Goal: Find specific page/section: Find specific page/section

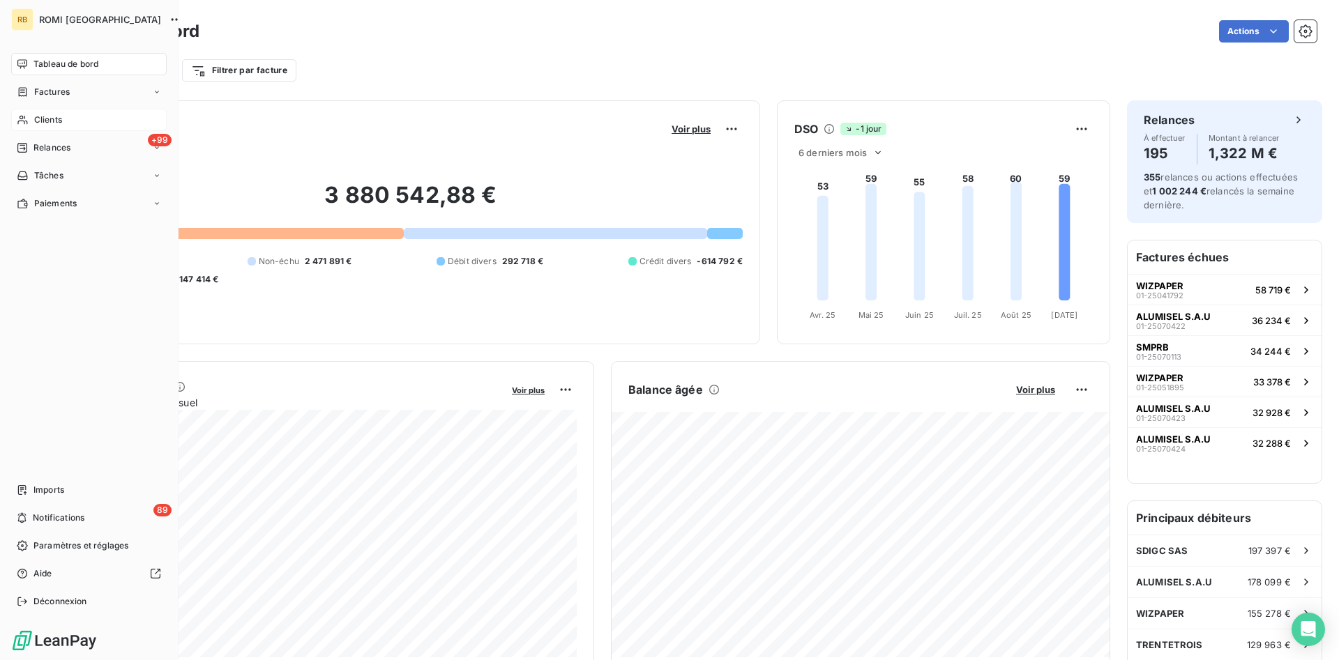
click at [64, 122] on div "Clients" at bounding box center [88, 120] width 155 height 22
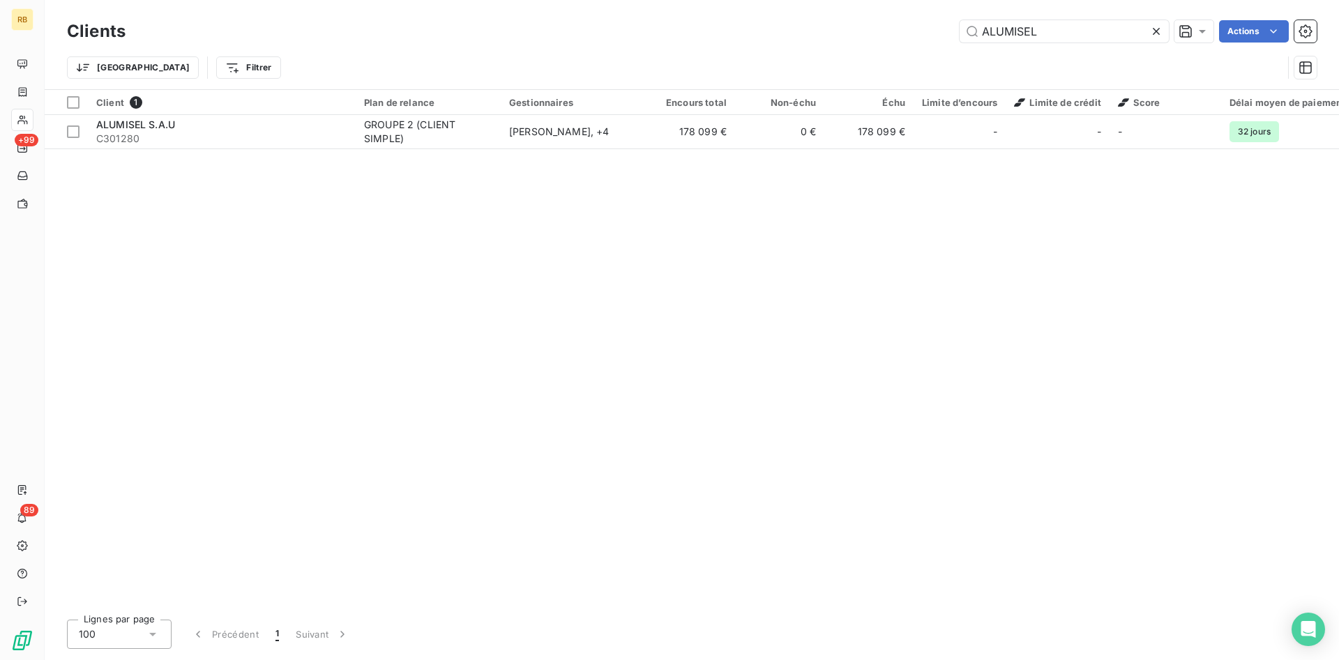
drag, startPoint x: 1080, startPoint y: 33, endPoint x: 680, endPoint y: 19, distance: 400.4
click at [959, 20] on input "ALUMISEL" at bounding box center [1063, 31] width 209 height 22
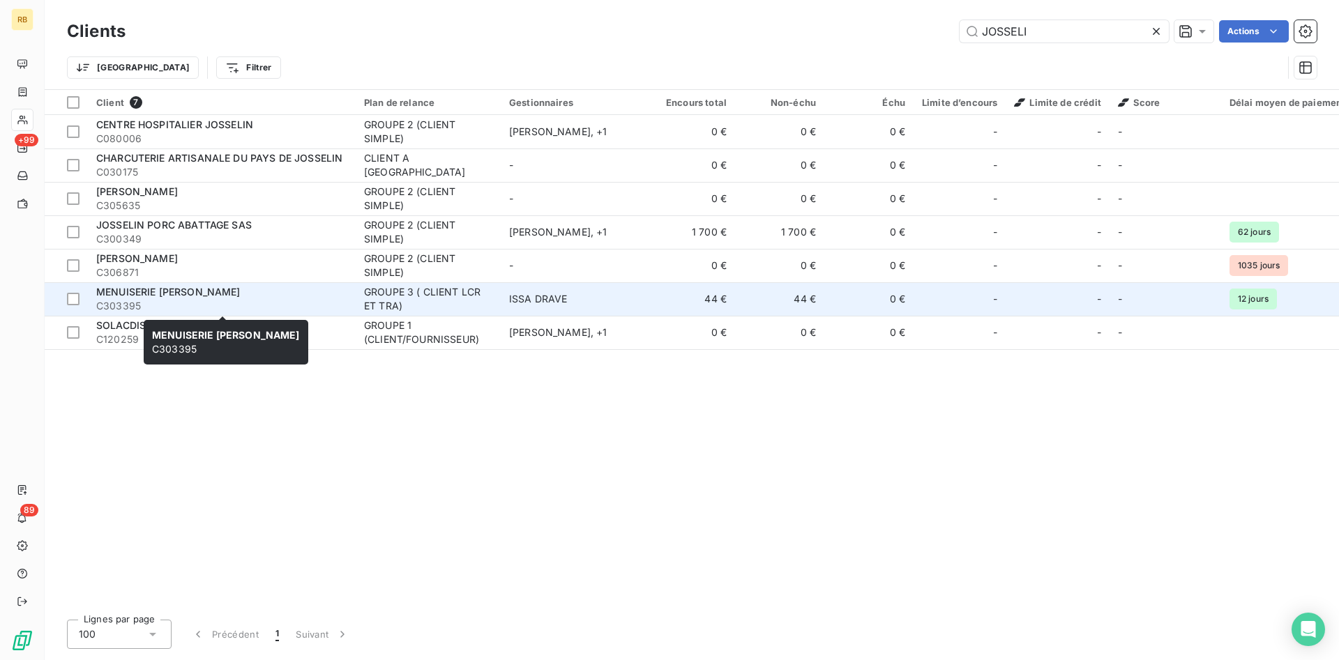
type input "JOSSELI"
click at [255, 296] on div "MENUISERIE JOSSELIN SARL" at bounding box center [221, 292] width 251 height 14
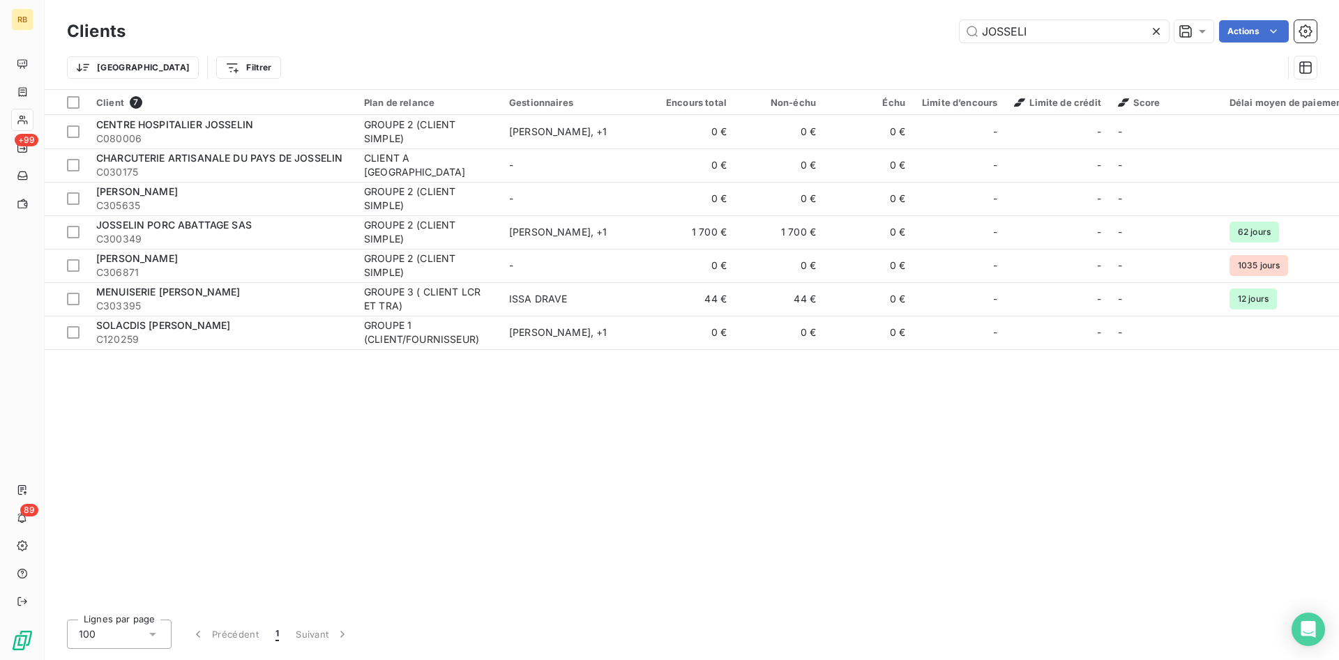
drag, startPoint x: 920, startPoint y: 33, endPoint x: 858, endPoint y: 20, distance: 63.6
click at [959, 27] on input "JOSSELI" at bounding box center [1063, 31] width 209 height 22
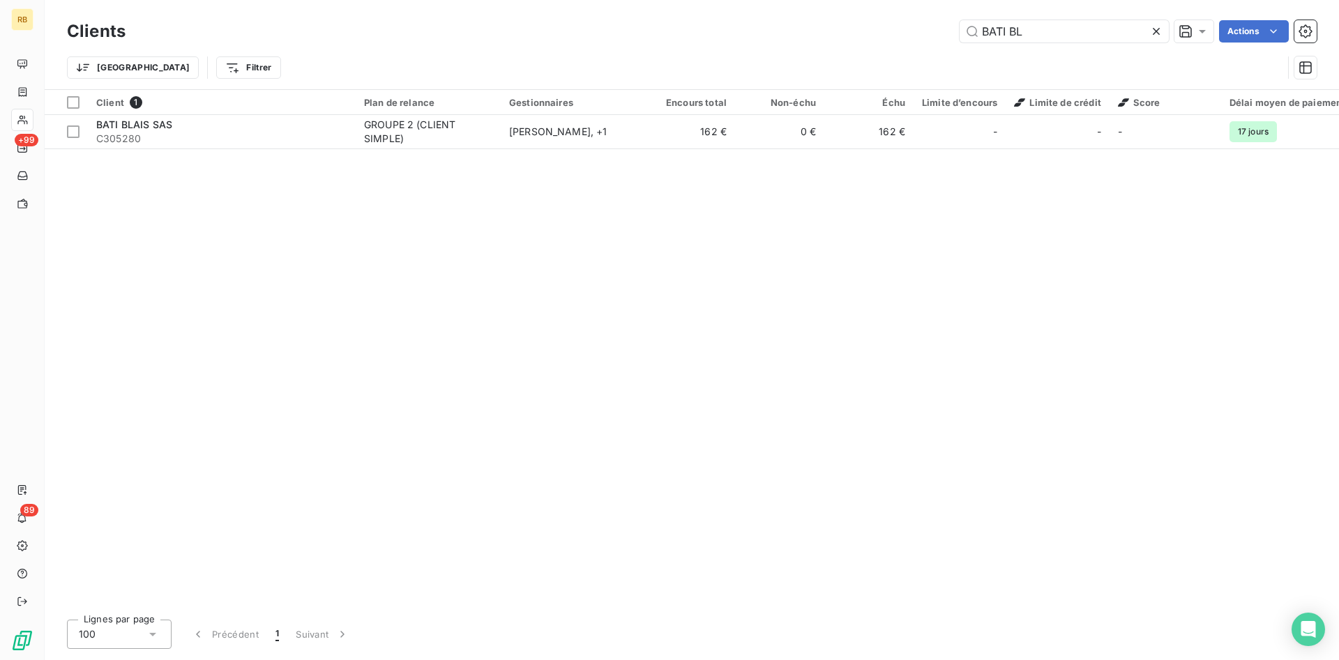
type input "BATI BL"
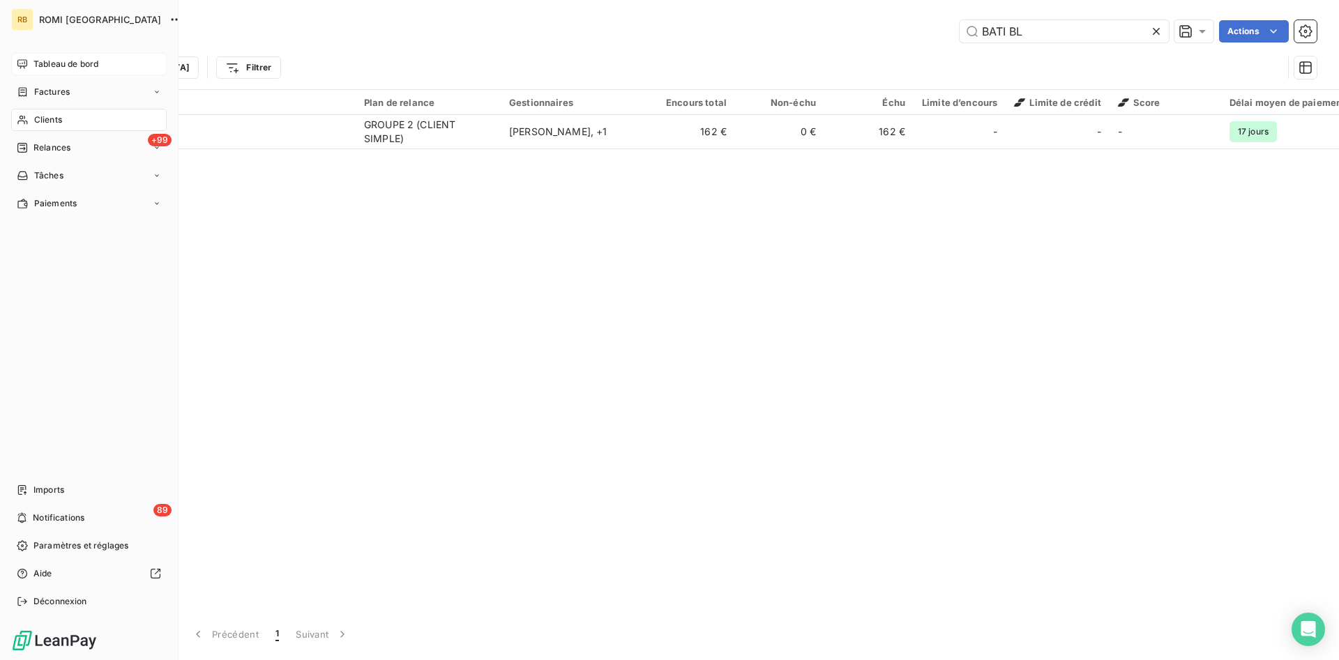
click at [88, 63] on span "Tableau de bord" at bounding box center [65, 64] width 65 height 13
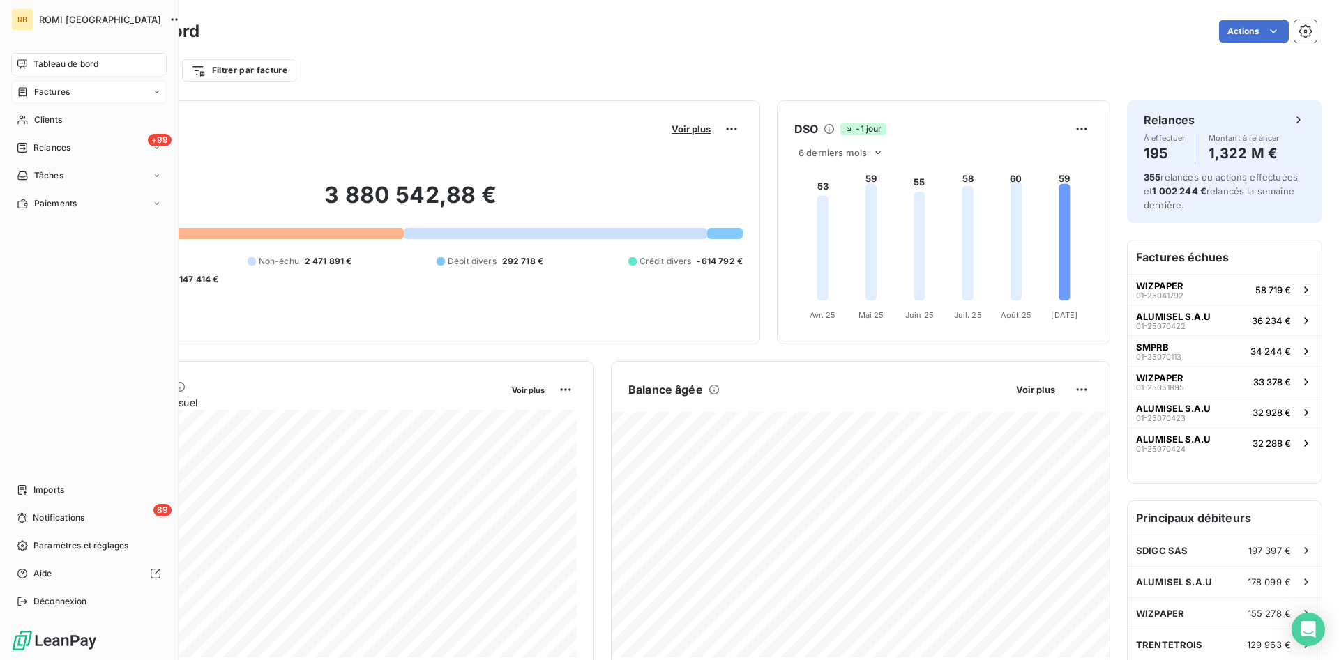
click at [75, 84] on div "Factures" at bounding box center [88, 92] width 155 height 22
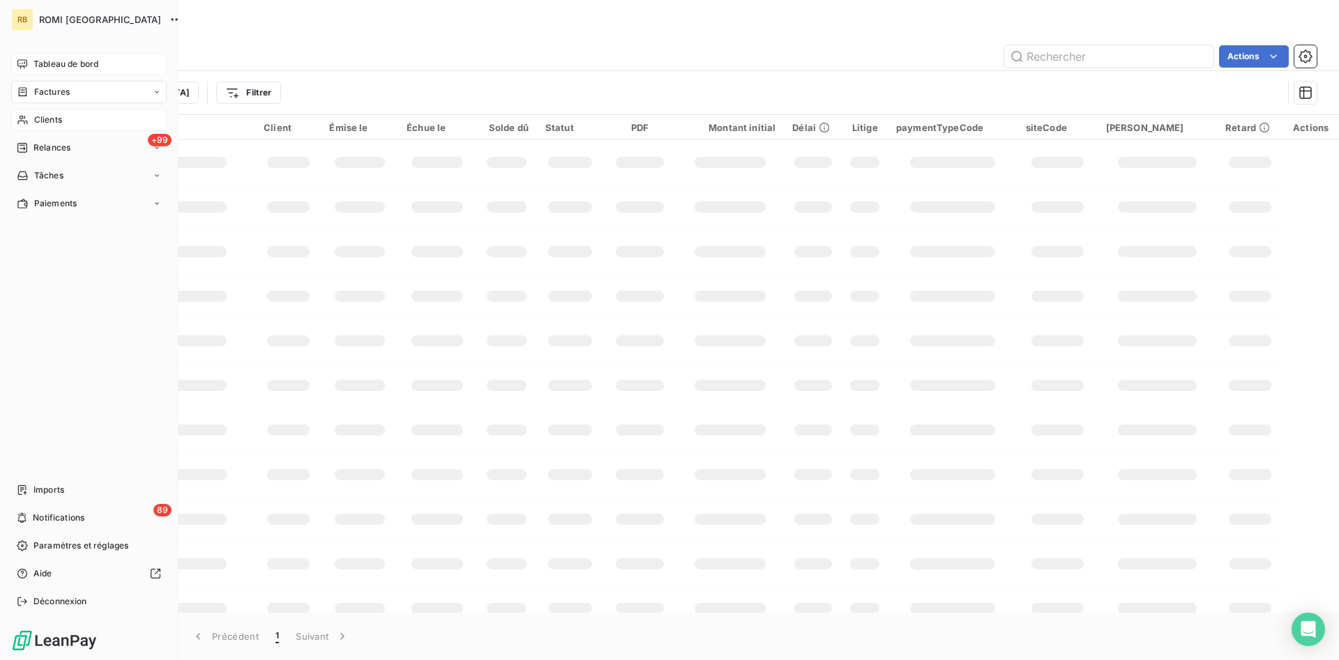
click at [62, 124] on span "Clients" at bounding box center [48, 120] width 28 height 13
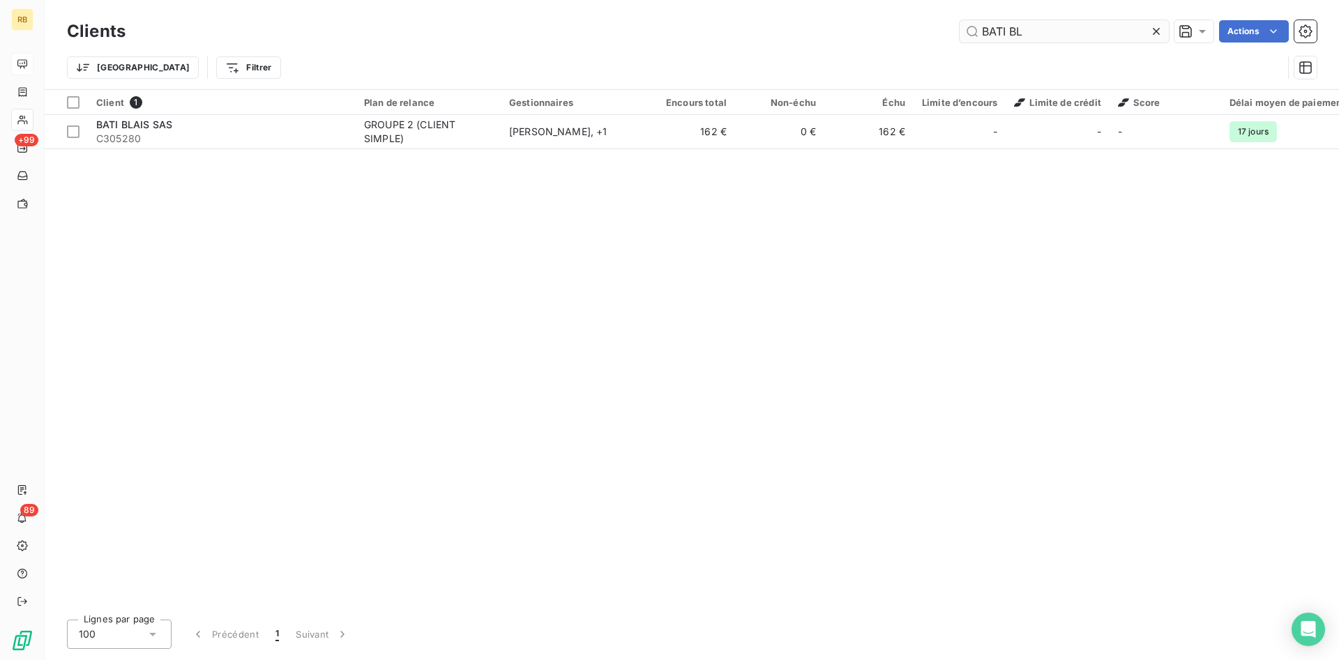
drag, startPoint x: 1091, startPoint y: 35, endPoint x: 617, endPoint y: 23, distance: 474.2
click at [959, 23] on input "BATI BL" at bounding box center [1063, 31] width 209 height 22
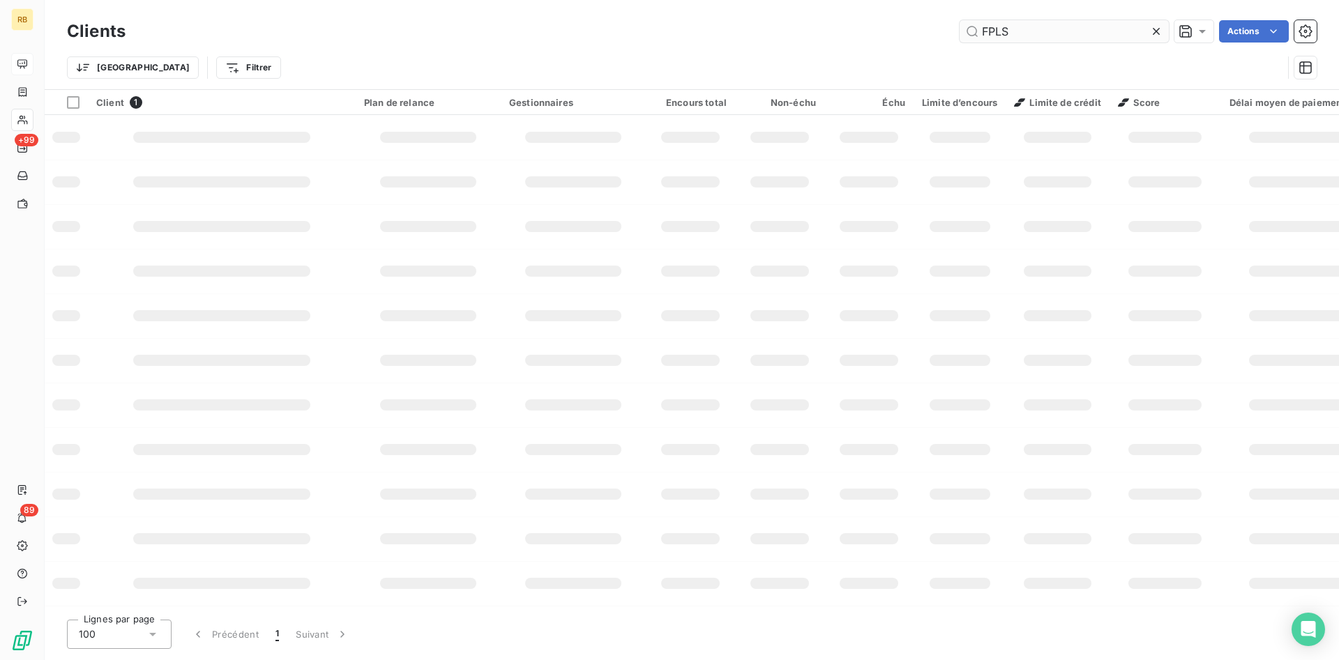
type input "FPLS"
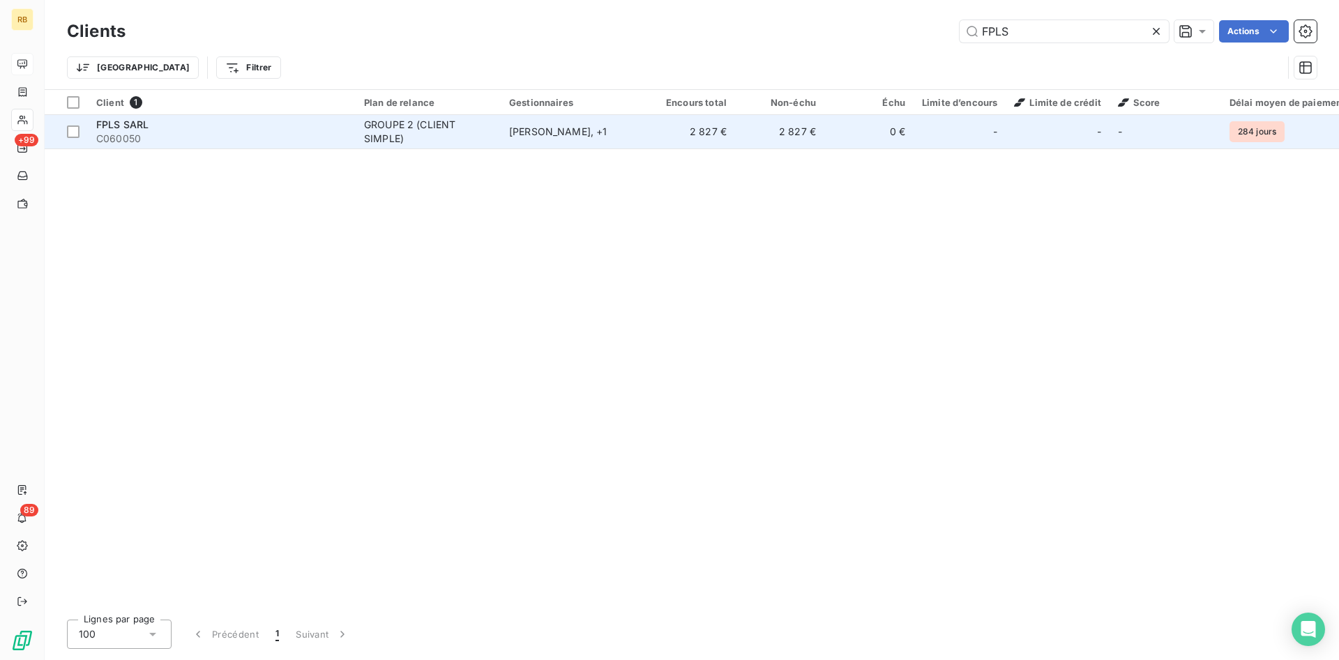
click at [726, 128] on td "2 827 €" at bounding box center [690, 131] width 89 height 33
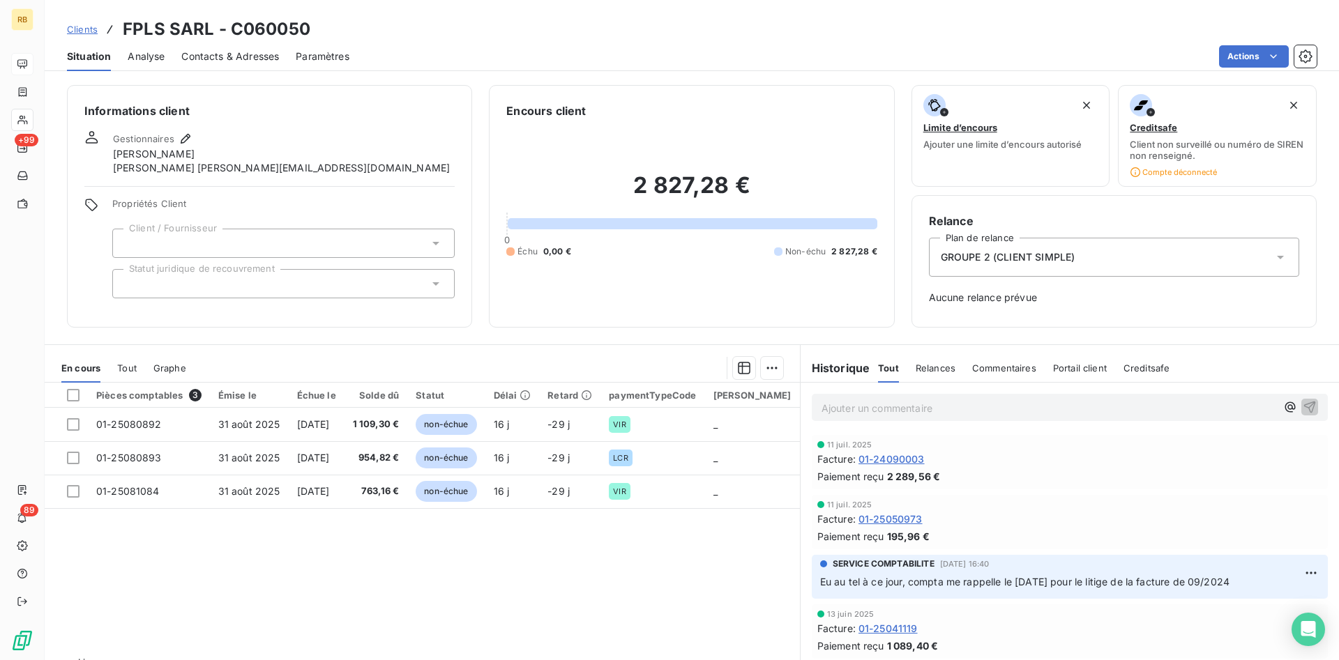
click at [1006, 454] on div "Facture : 01-24090003" at bounding box center [1069, 459] width 505 height 15
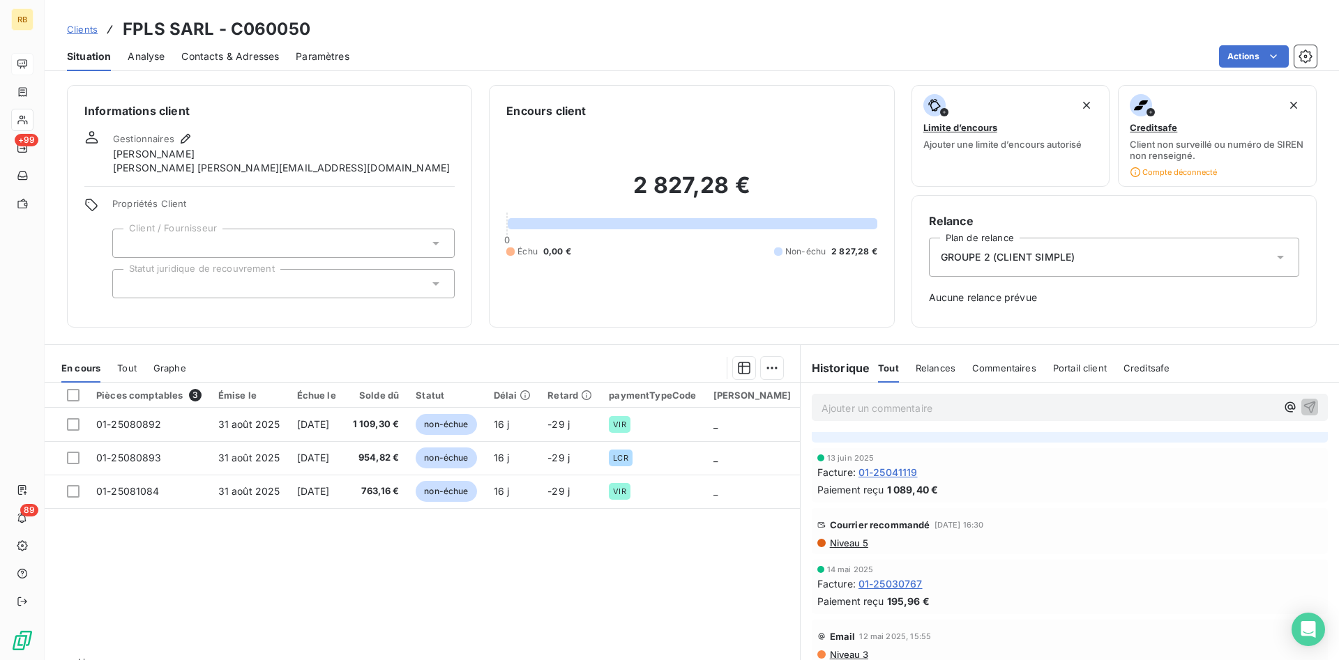
scroll to position [213, 0]
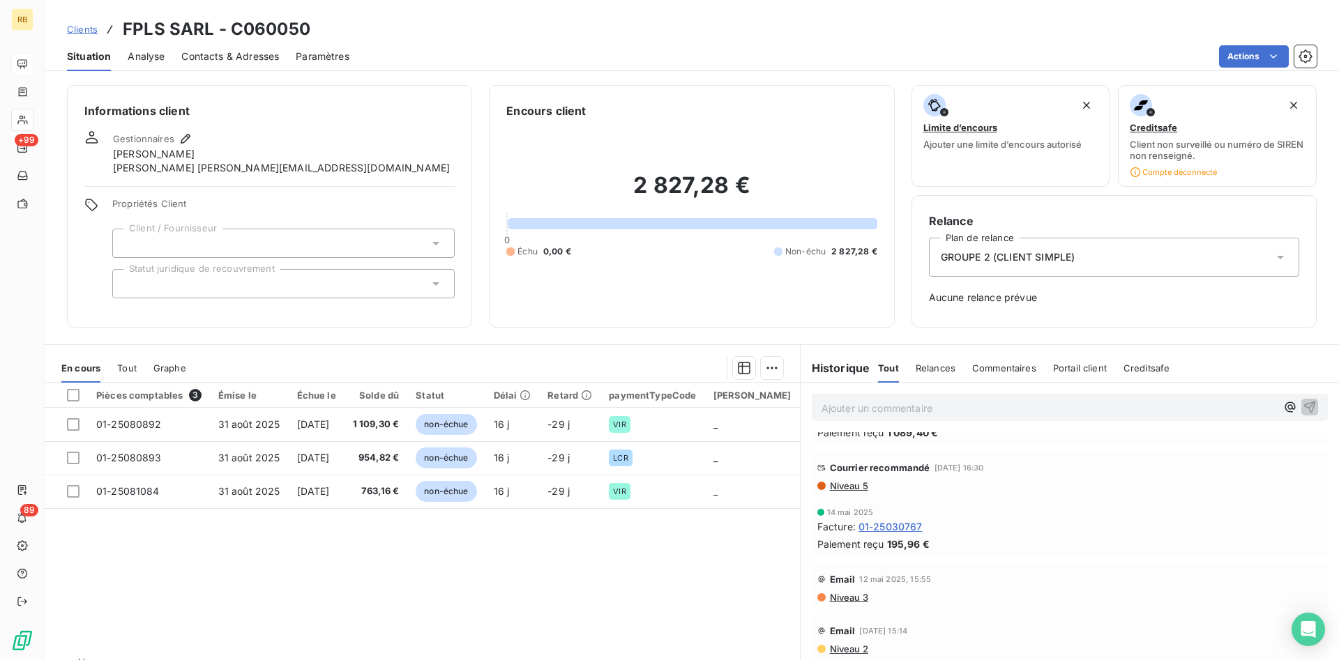
click at [848, 485] on span "Niveau 5" at bounding box center [848, 485] width 40 height 11
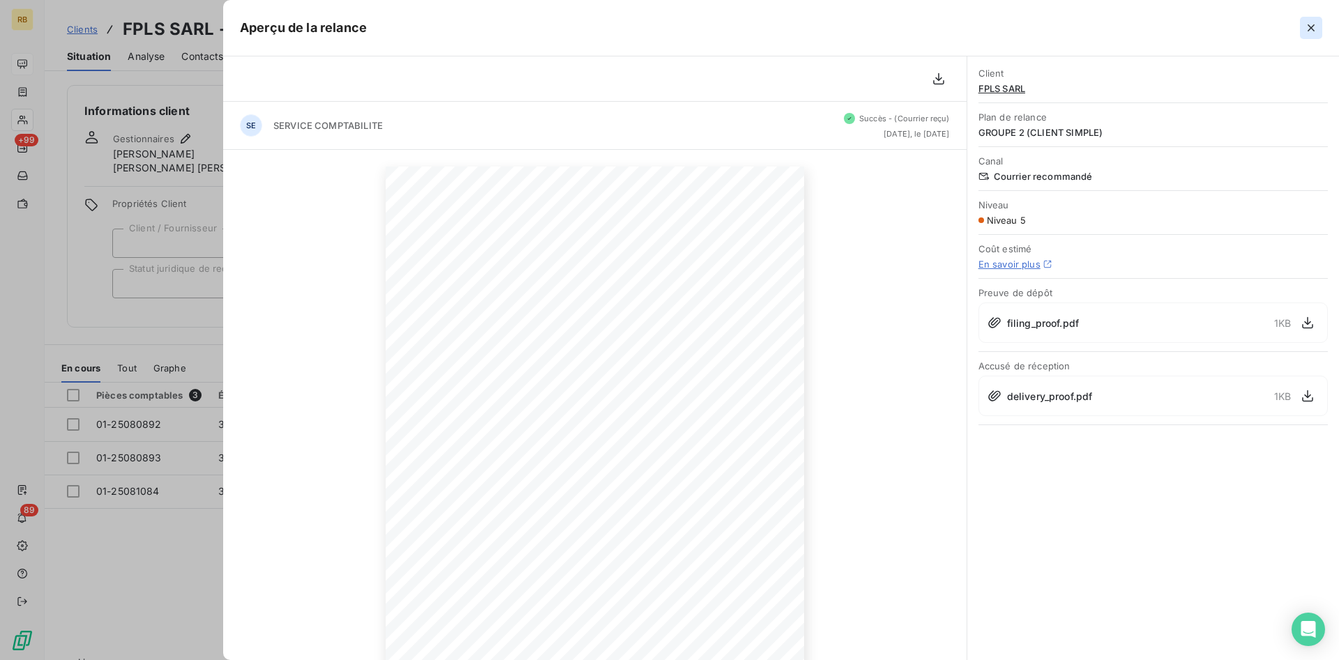
click at [1311, 28] on icon "button" at bounding box center [1310, 27] width 7 height 7
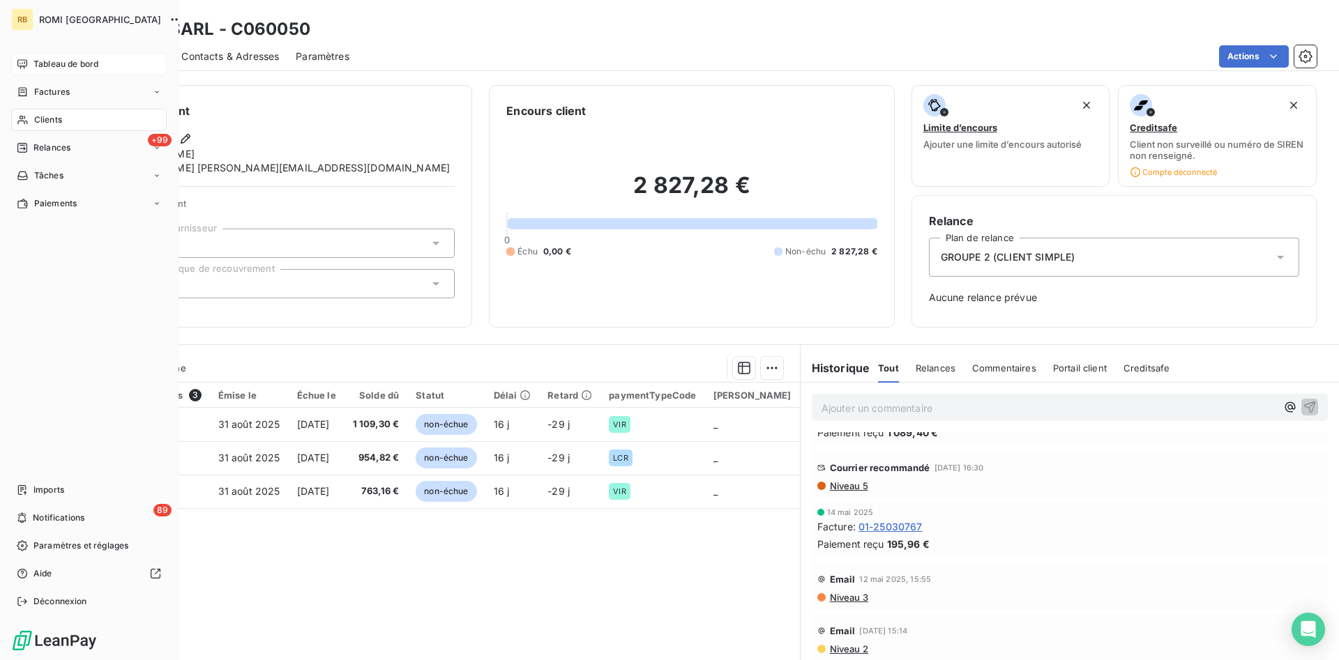
click at [57, 66] on span "Tableau de bord" at bounding box center [65, 64] width 65 height 13
